Goal: Task Accomplishment & Management: Manage account settings

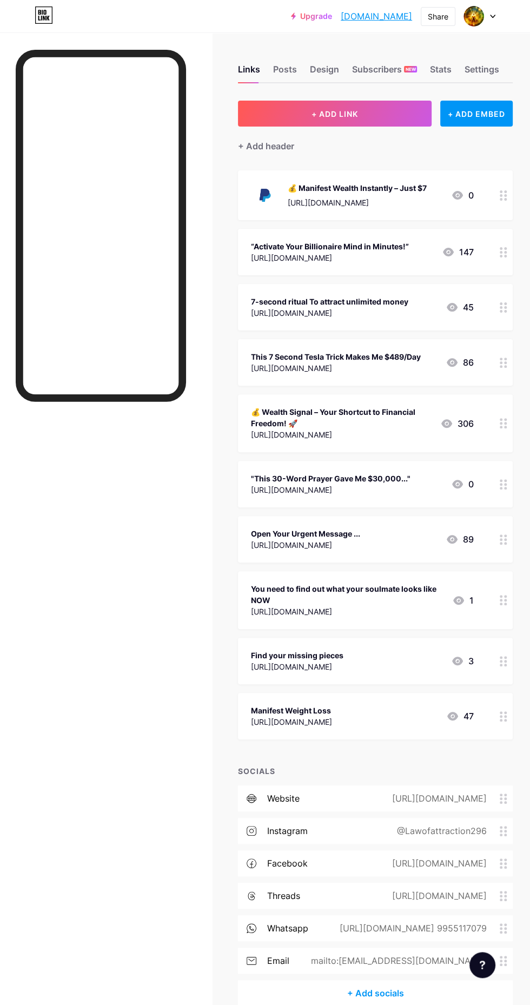
click at [384, 73] on div "Subscribers NEW" at bounding box center [384, 72] width 65 height 19
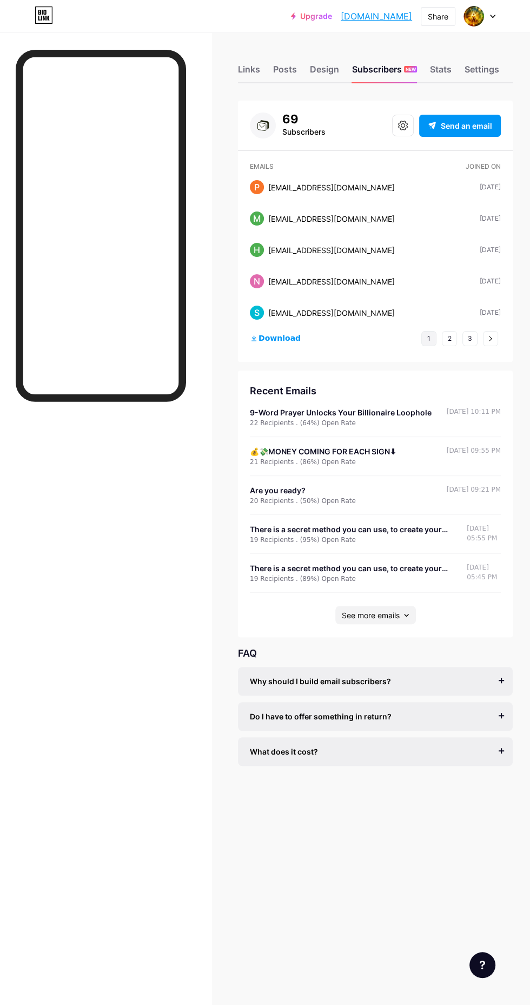
click at [258, 72] on div "Links" at bounding box center [249, 72] width 22 height 19
